Goal: Check status: Check status

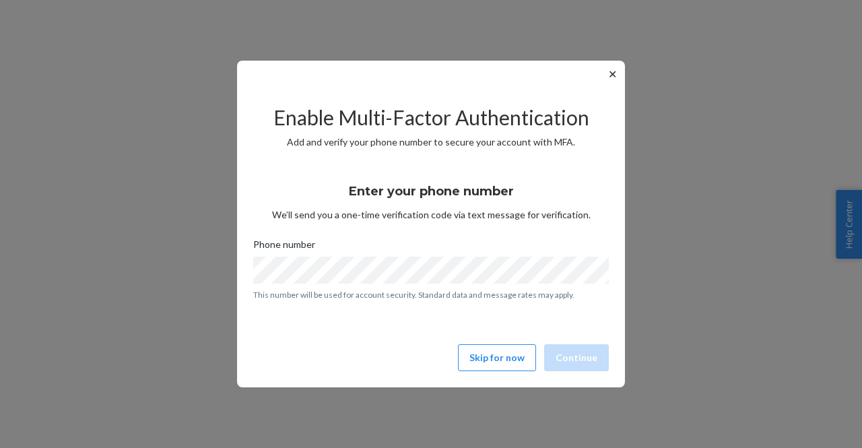
click at [607, 81] on div "✕ Enable Multi-Factor Authentication Add and verify your phone number to secure…" at bounding box center [431, 224] width 388 height 326
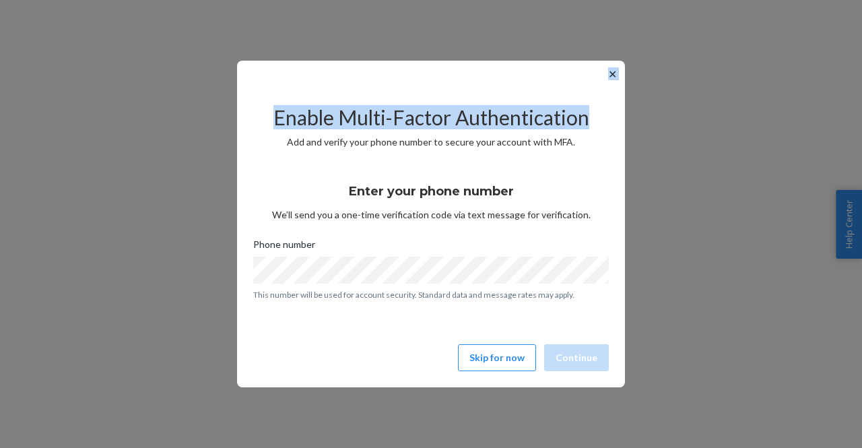
click at [613, 77] on button "✕" at bounding box center [612, 74] width 14 height 16
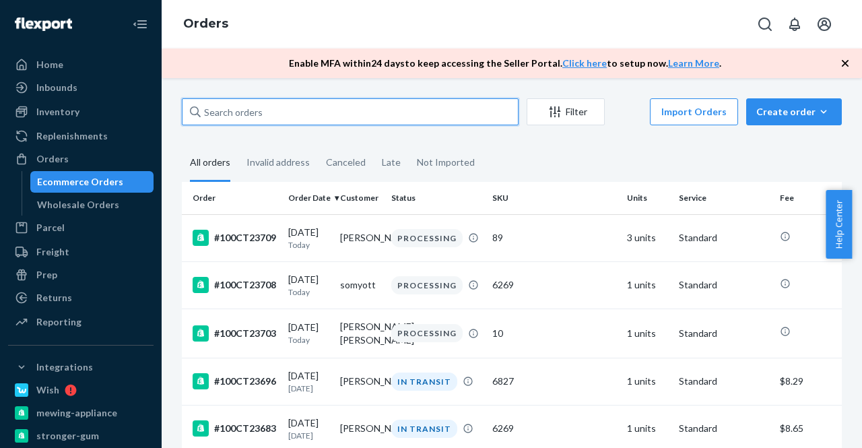
click at [281, 119] on input "text" at bounding box center [350, 111] width 337 height 27
paste input "[PERSON_NAME]"
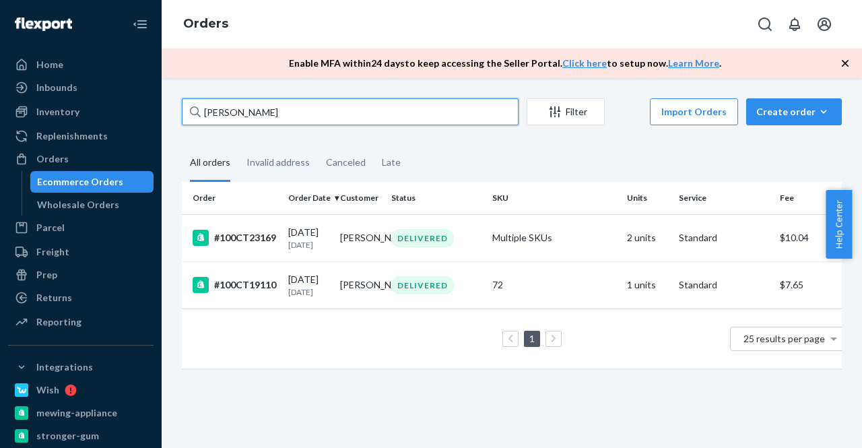
drag, startPoint x: 280, startPoint y: 109, endPoint x: 159, endPoint y: 94, distance: 122.2
click at [183, 100] on input "[PERSON_NAME]" at bounding box center [350, 111] width 337 height 27
paste input "#100CT23169"
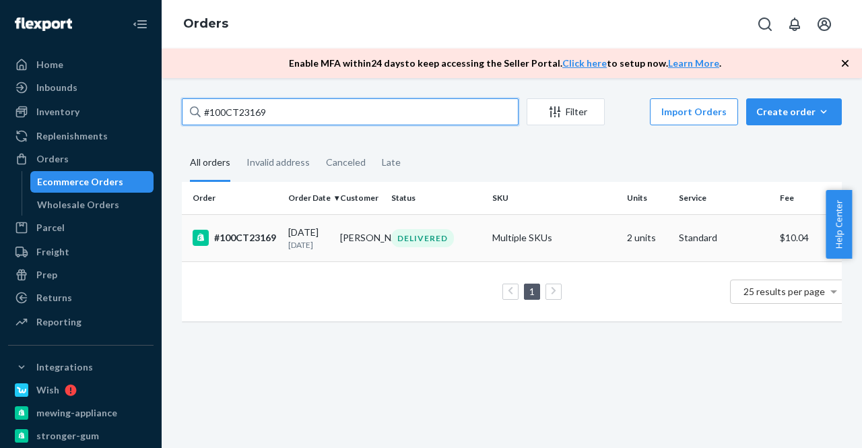
type input "#100CT23169"
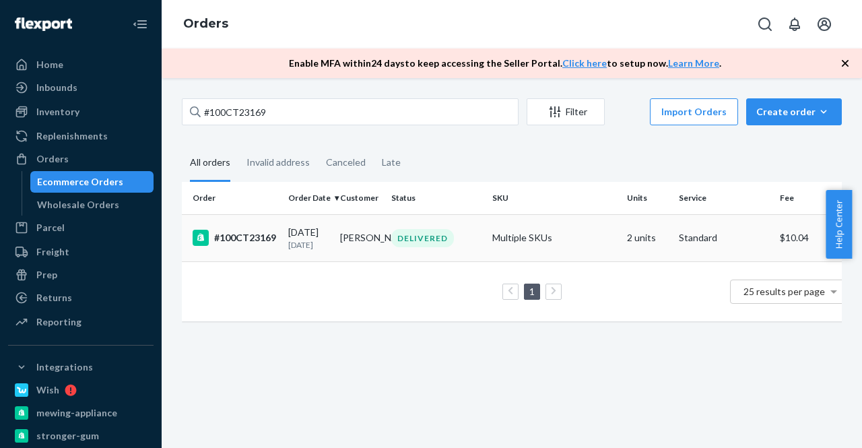
click at [241, 240] on div "#100CT23169" at bounding box center [235, 238] width 85 height 16
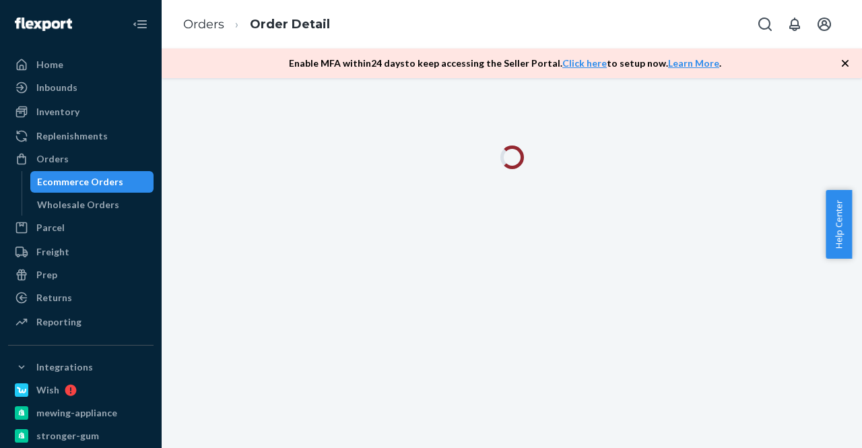
click at [841, 63] on icon "button" at bounding box center [844, 63] width 13 height 13
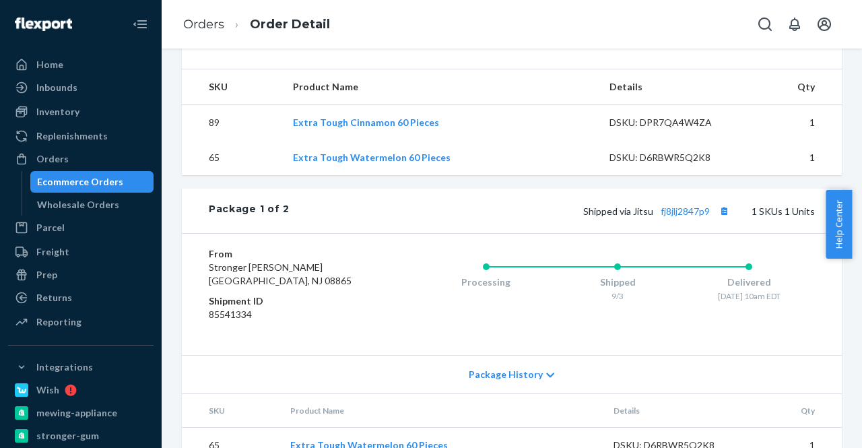
scroll to position [606, 0]
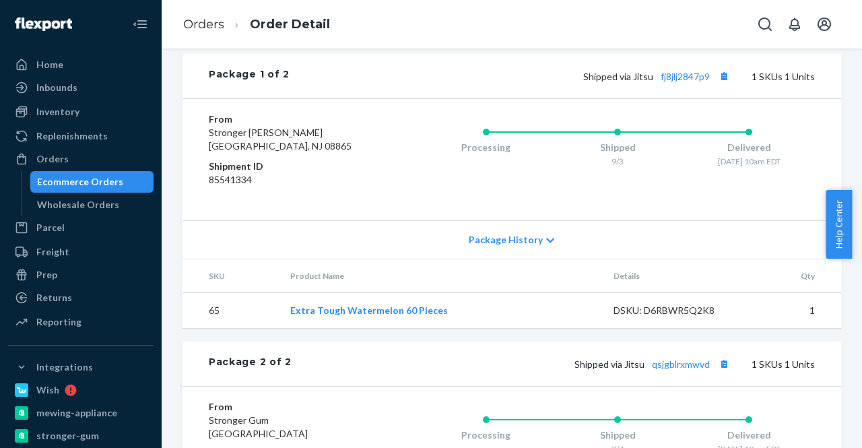
click at [546, 245] on icon at bounding box center [550, 240] width 8 height 9
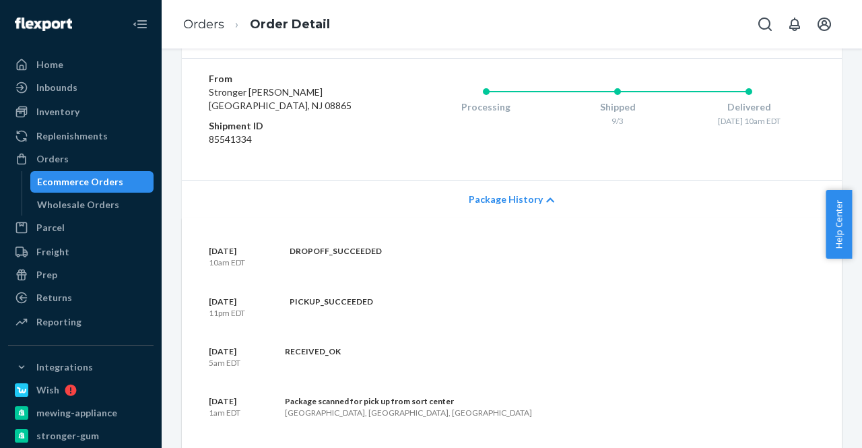
scroll to position [444, 0]
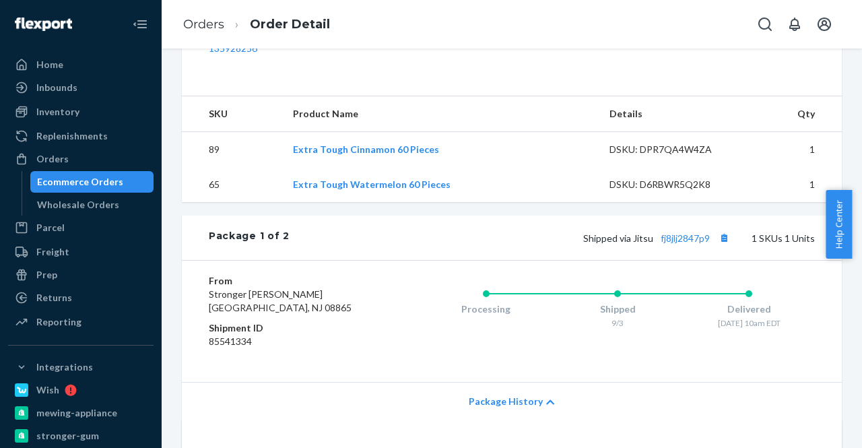
drag, startPoint x: 857, startPoint y: 250, endPoint x: 861, endPoint y: 230, distance: 20.6
click at [861, 230] on div "Help Center" at bounding box center [843, 224] width 36 height 69
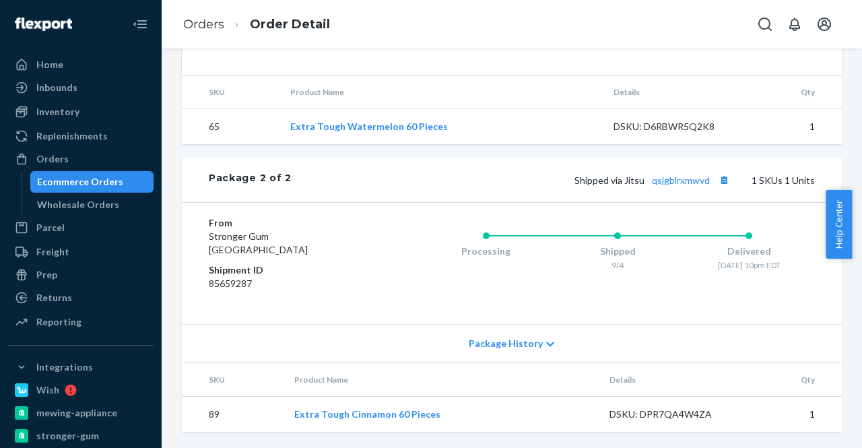
scroll to position [1117, 0]
drag, startPoint x: 850, startPoint y: 372, endPoint x: 850, endPoint y: 347, distance: 24.9
click at [850, 347] on div "Shopify Order # #100CT23169 • Standard / $10.04 View Details Submit Claim Creat…" at bounding box center [512, 247] width 700 height 399
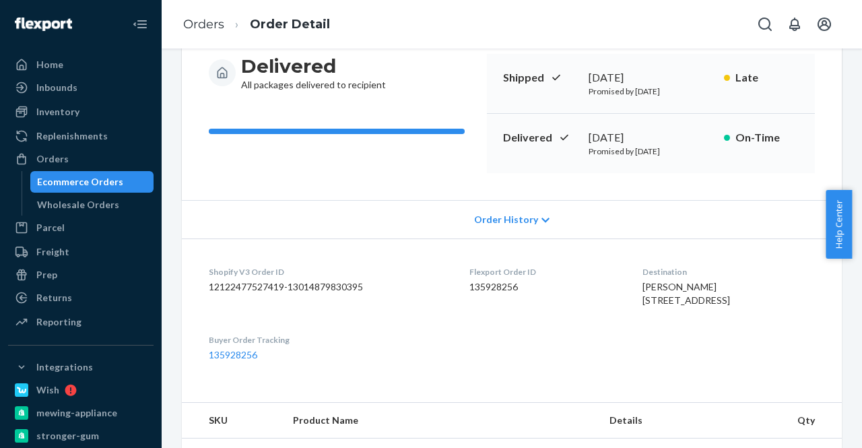
scroll to position [407, 0]
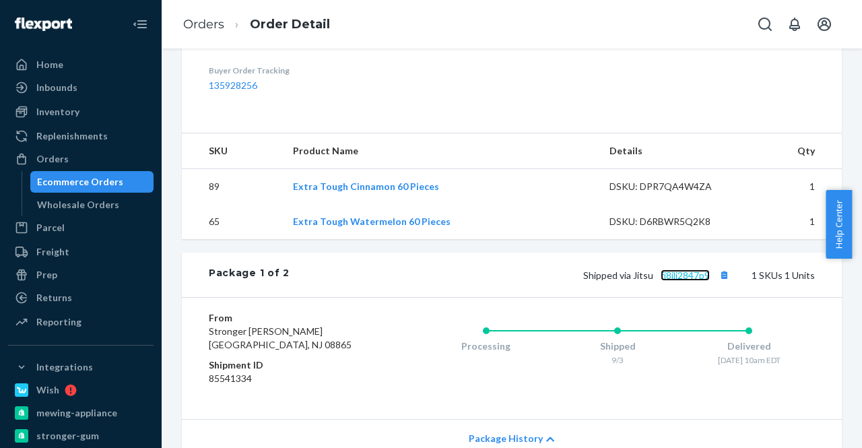
click at [685, 281] on link "fj8jlj2847p9" at bounding box center [684, 274] width 49 height 11
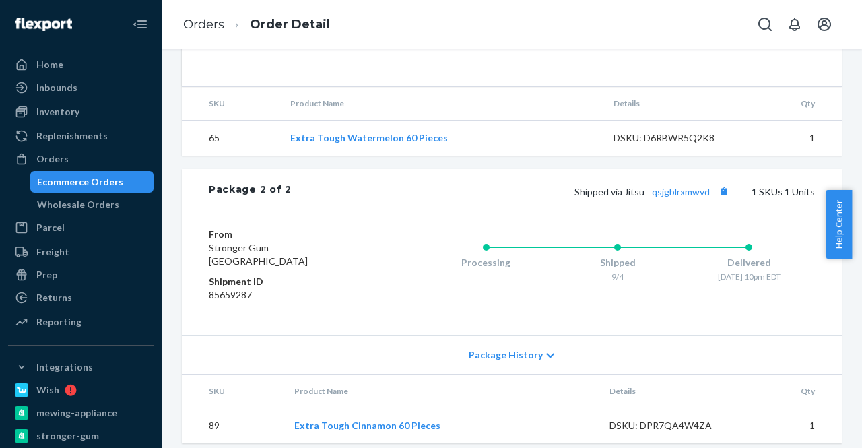
scroll to position [1108, 0]
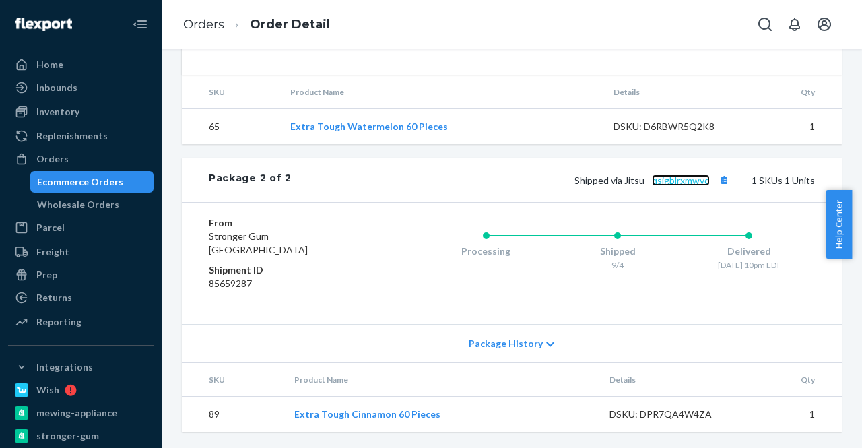
click at [679, 186] on link "qsjgblrxmwvd" at bounding box center [681, 179] width 58 height 11
click at [390, 322] on div "From Stronger Gum [GEOGRAPHIC_DATA] Shipment ID 85659287 Processing Shipped 9/4…" at bounding box center [512, 263] width 660 height 122
